Goal: Use online tool/utility

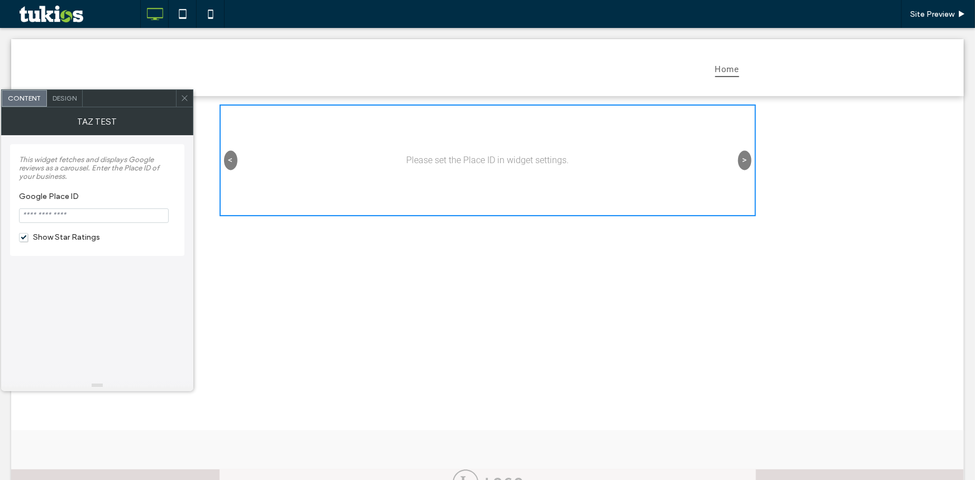
click at [183, 99] on use at bounding box center [185, 99] width 6 height 6
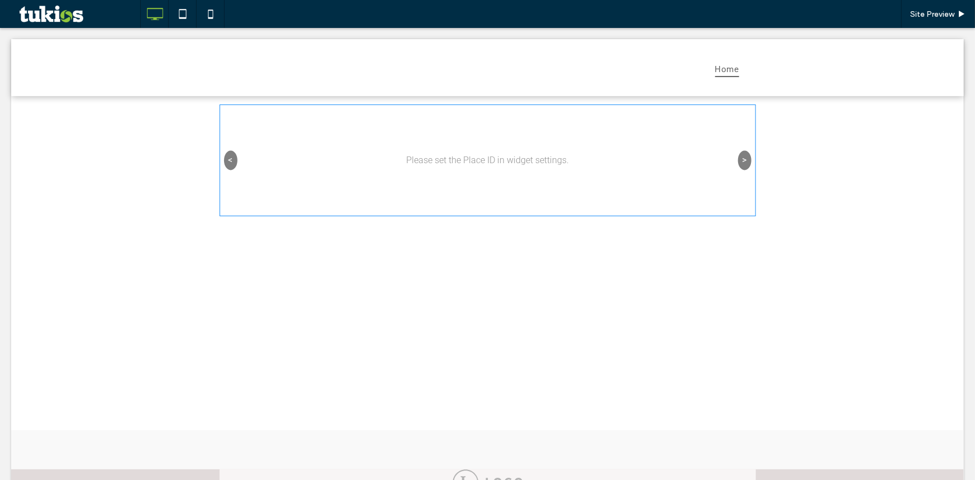
click at [739, 161] on span at bounding box center [488, 160] width 537 height 112
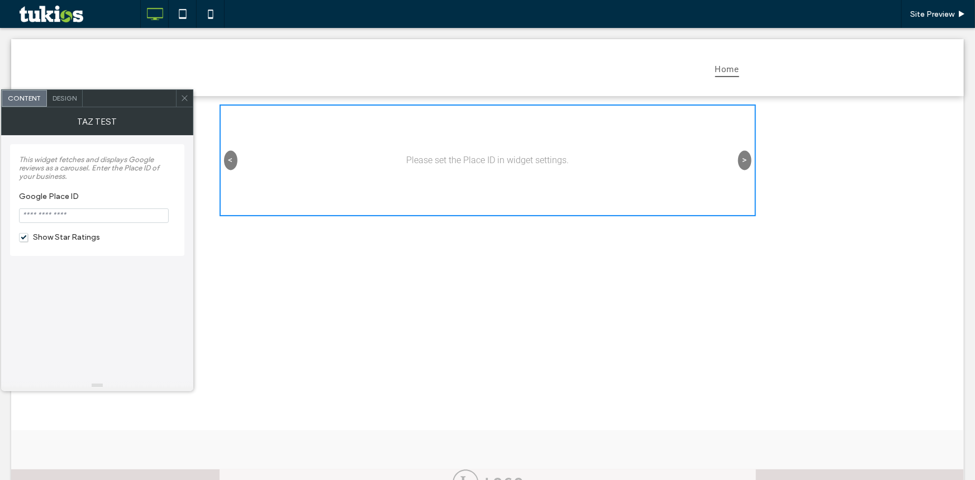
click at [743, 161] on button ">" at bounding box center [744, 160] width 13 height 20
click at [189, 96] on div at bounding box center [184, 98] width 17 height 17
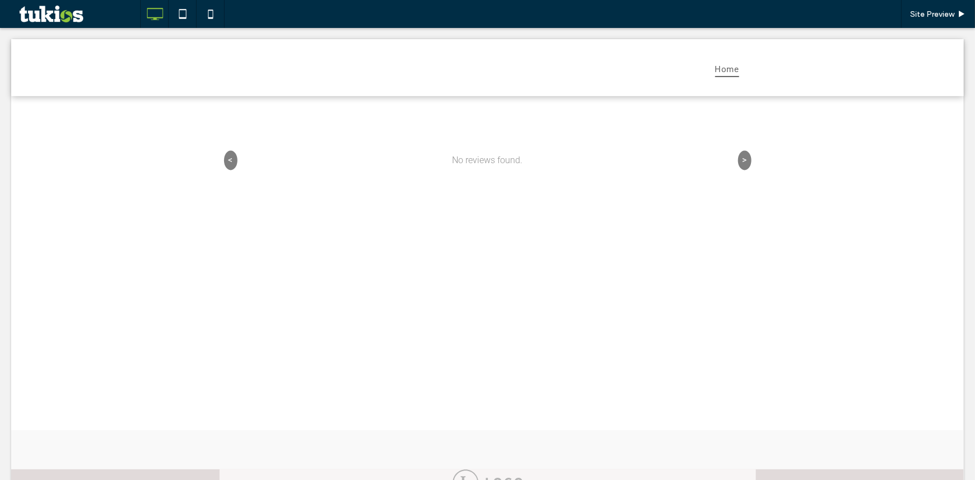
click at [363, 148] on span at bounding box center [488, 160] width 537 height 112
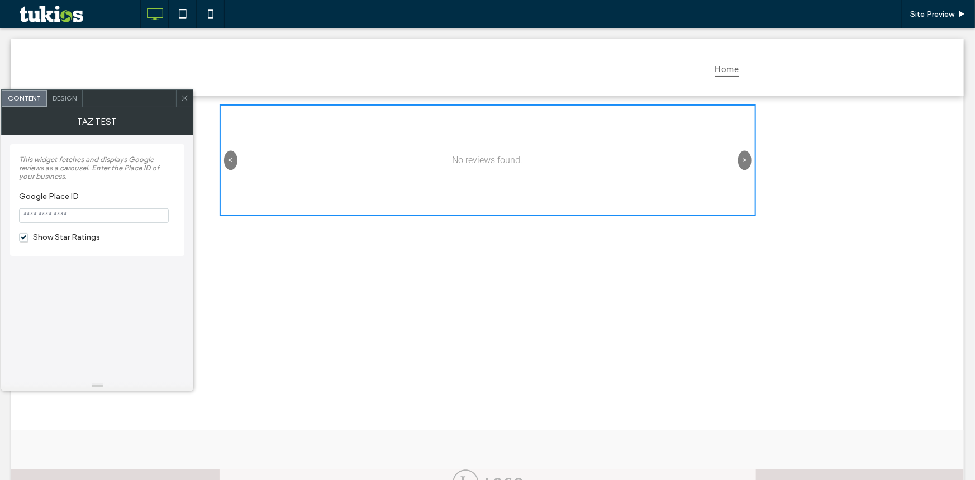
click at [151, 217] on input "Google Place ID" at bounding box center [94, 215] width 150 height 15
paste input "**********"
type input "**********"
click at [146, 196] on label "Google Place ID" at bounding box center [95, 198] width 152 height 12
click at [45, 240] on span "Show Star Ratings" at bounding box center [59, 238] width 81 height 10
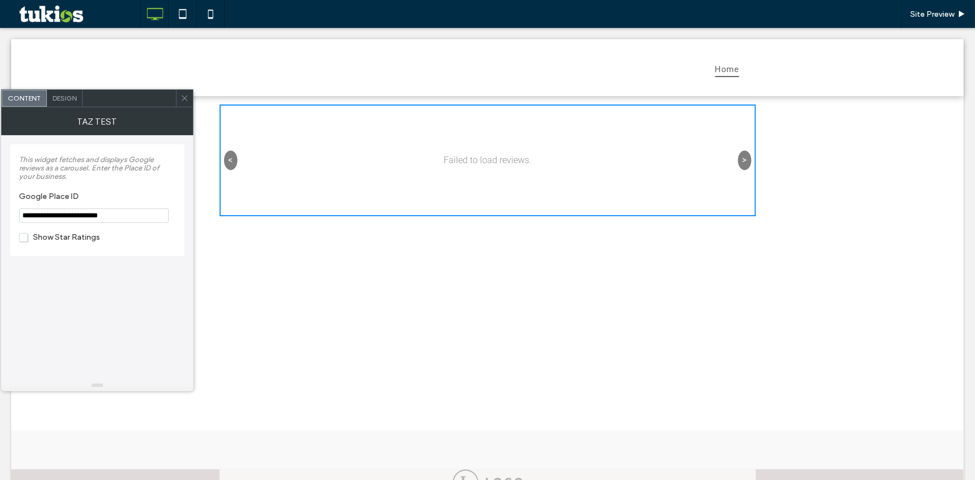
click at [26, 240] on span "Show Star Ratings" at bounding box center [59, 238] width 81 height 10
click at [183, 95] on icon at bounding box center [185, 98] width 8 height 8
